Goal: Task Accomplishment & Management: Complete application form

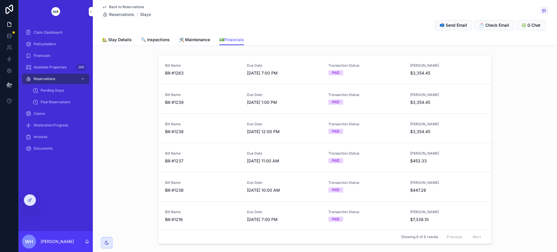
click at [52, 32] on span "Claim Dashboard" at bounding box center [48, 32] width 28 height 5
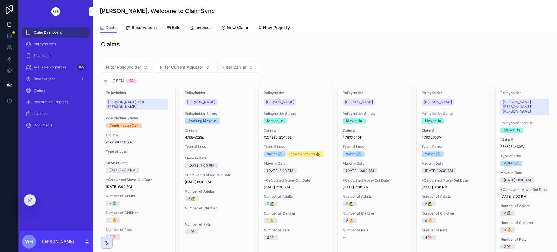
click at [239, 28] on span "New Claim" at bounding box center [237, 28] width 21 height 6
